Goal: Information Seeking & Learning: Learn about a topic

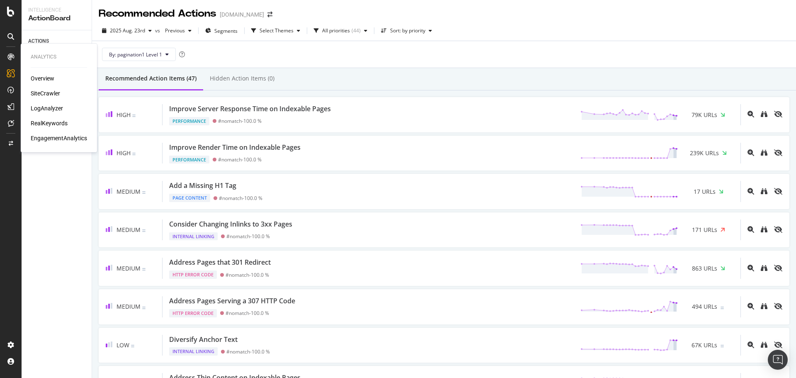
click at [50, 120] on div "RealKeywords" at bounding box center [49, 123] width 37 height 8
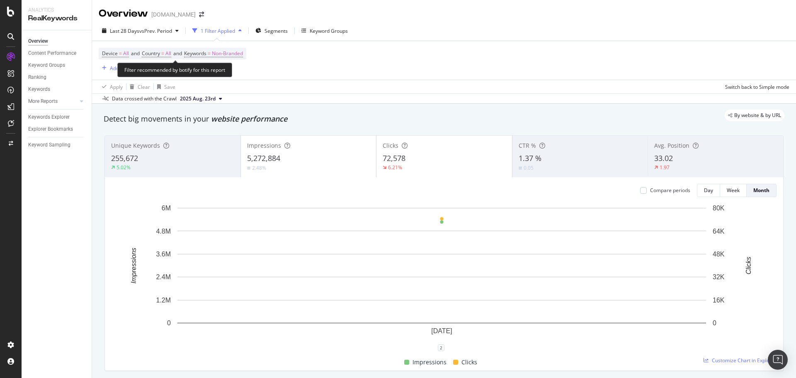
click at [232, 56] on span "Non-Branded" at bounding box center [227, 54] width 31 height 12
click at [228, 76] on div "Non-Branded" at bounding box center [218, 73] width 44 height 12
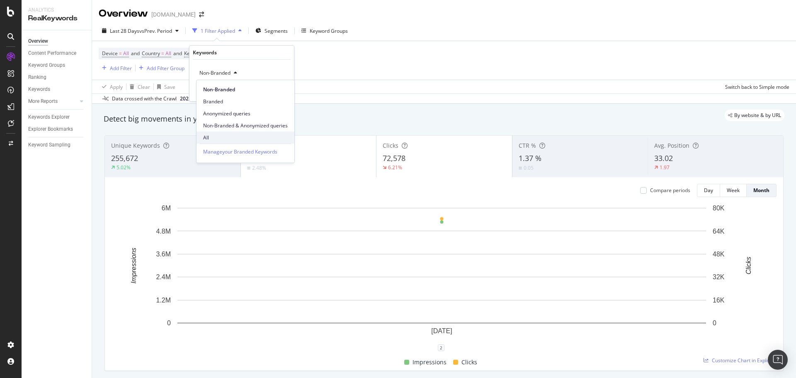
click at [213, 131] on div "All" at bounding box center [245, 137] width 98 height 12
click at [280, 89] on div "Apply" at bounding box center [280, 90] width 13 height 7
